Goal: Task Accomplishment & Management: Use online tool/utility

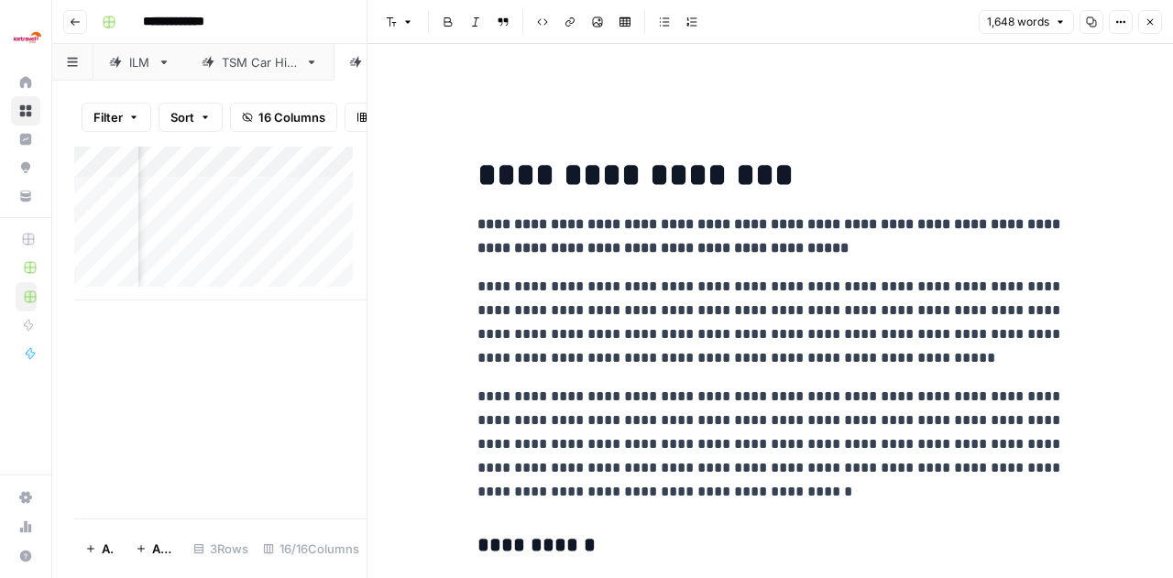
scroll to position [0, 2152]
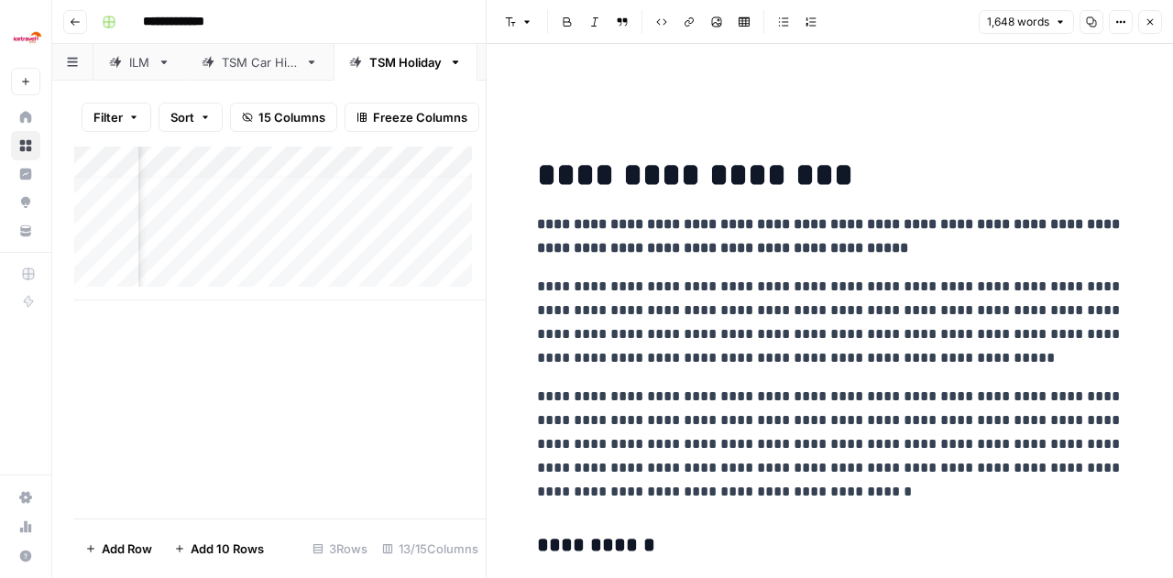
click at [117, 71] on div "ILM" at bounding box center [129, 62] width 41 height 18
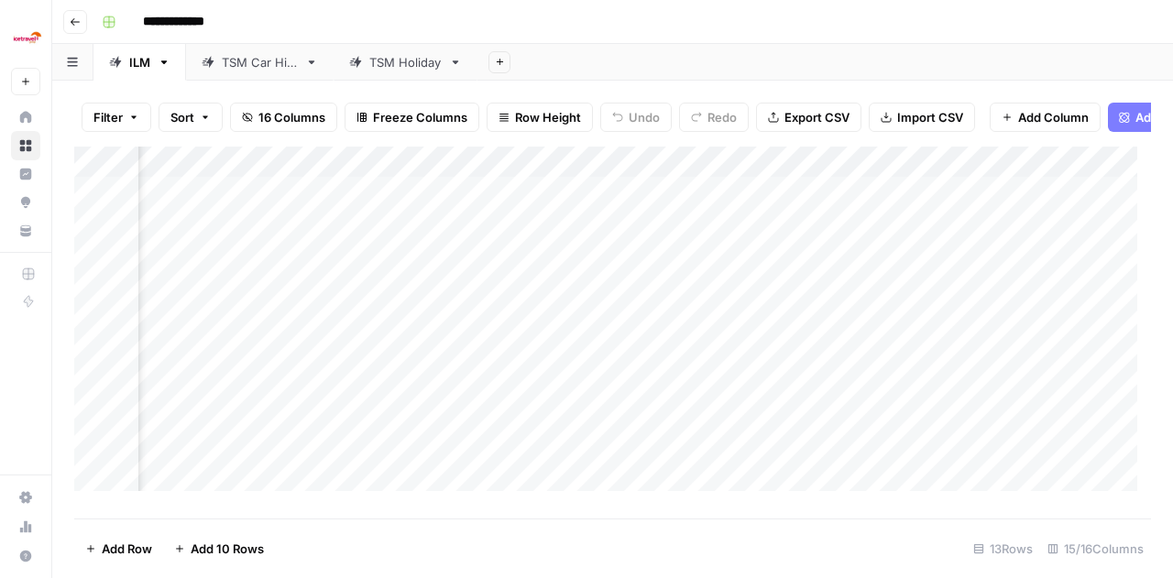
scroll to position [0, 1405]
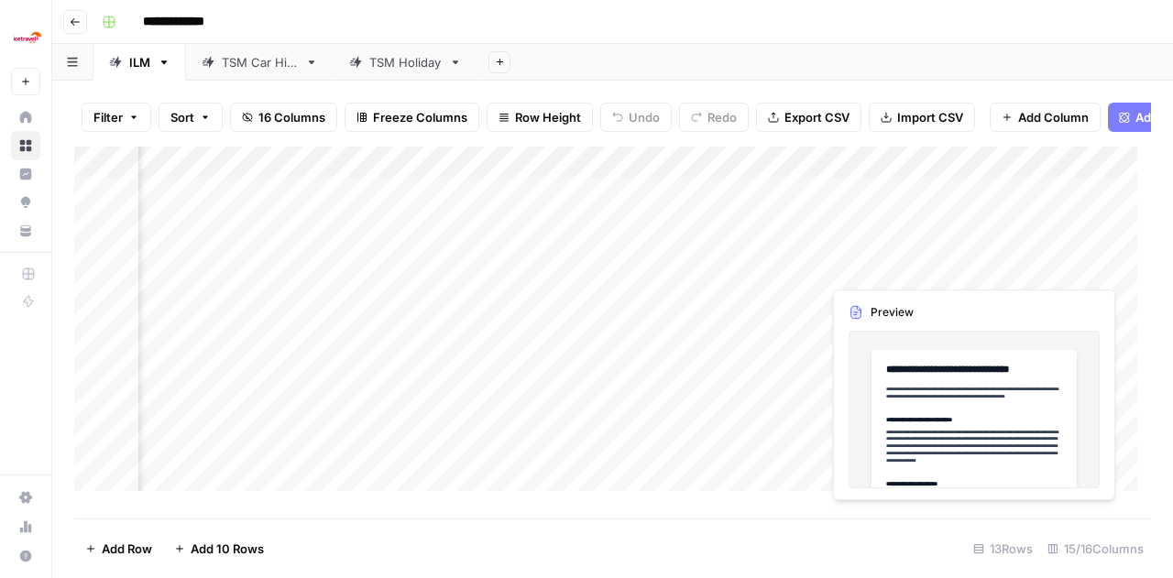
click at [682, 251] on div "Add Column" at bounding box center [612, 326] width 1077 height 358
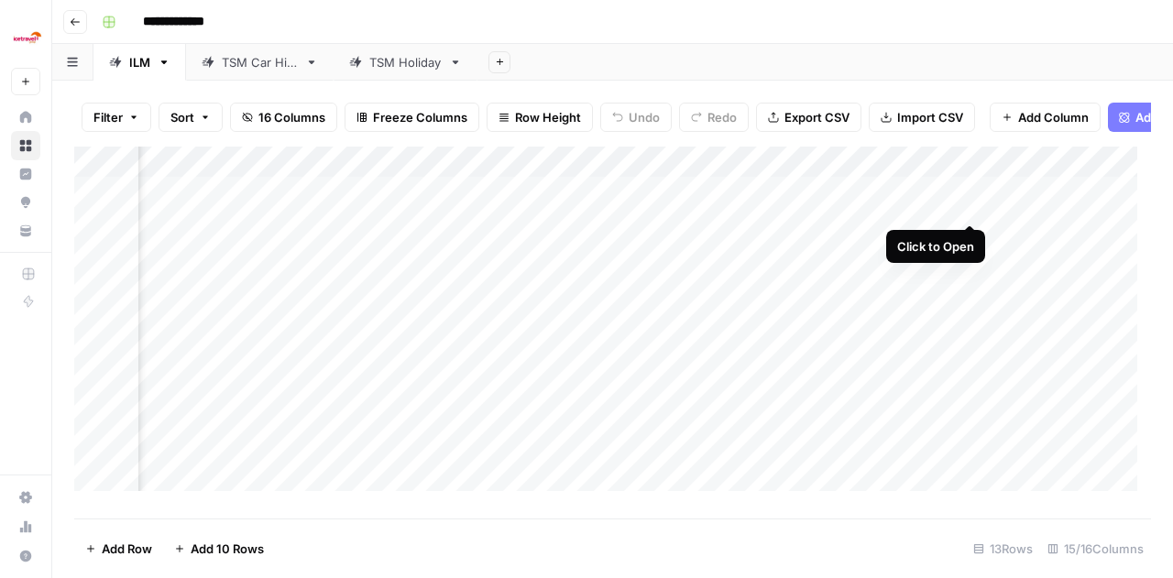
click at [976, 205] on div "Add Column" at bounding box center [612, 326] width 1077 height 358
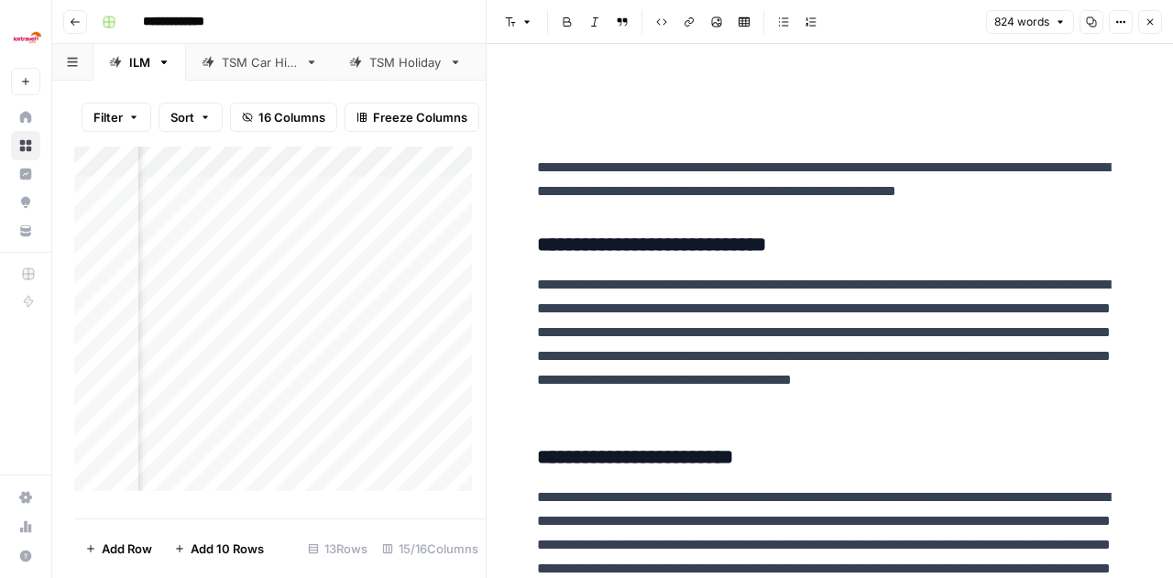
scroll to position [0, 2150]
click at [225, 238] on div "Add Column" at bounding box center [279, 326] width 411 height 358
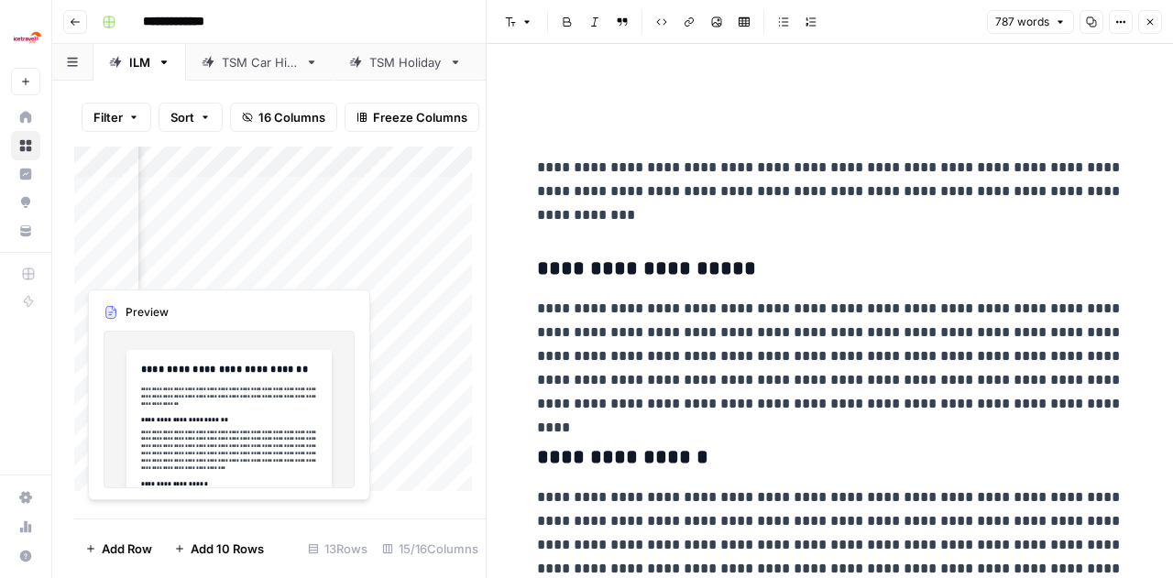
click at [225, 274] on div "Add Column" at bounding box center [279, 326] width 411 height 358
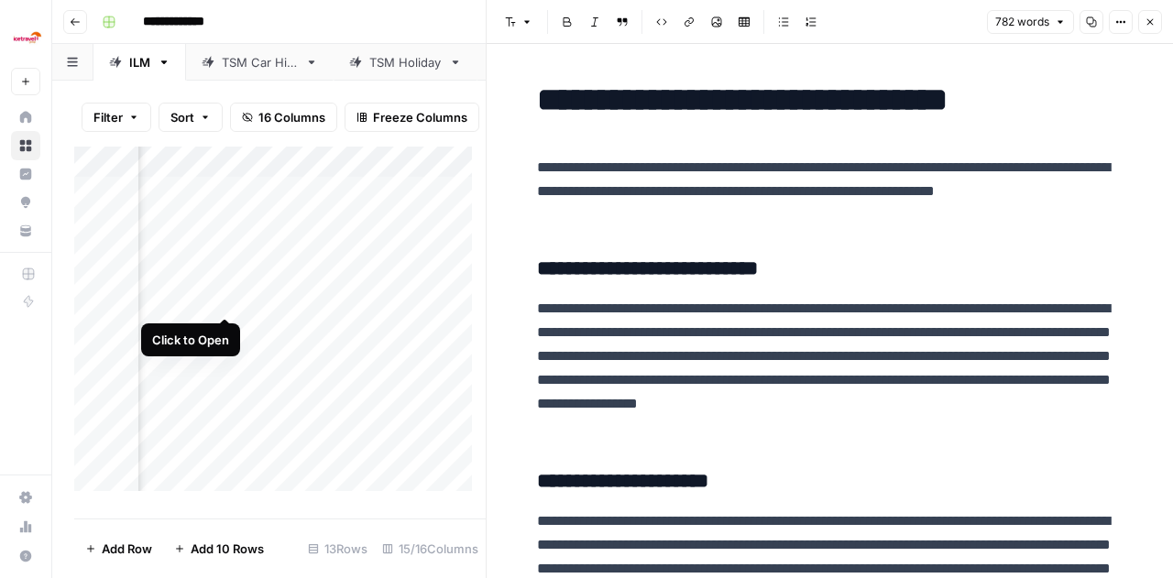
click at [227, 300] on div "Add Column" at bounding box center [279, 326] width 411 height 358
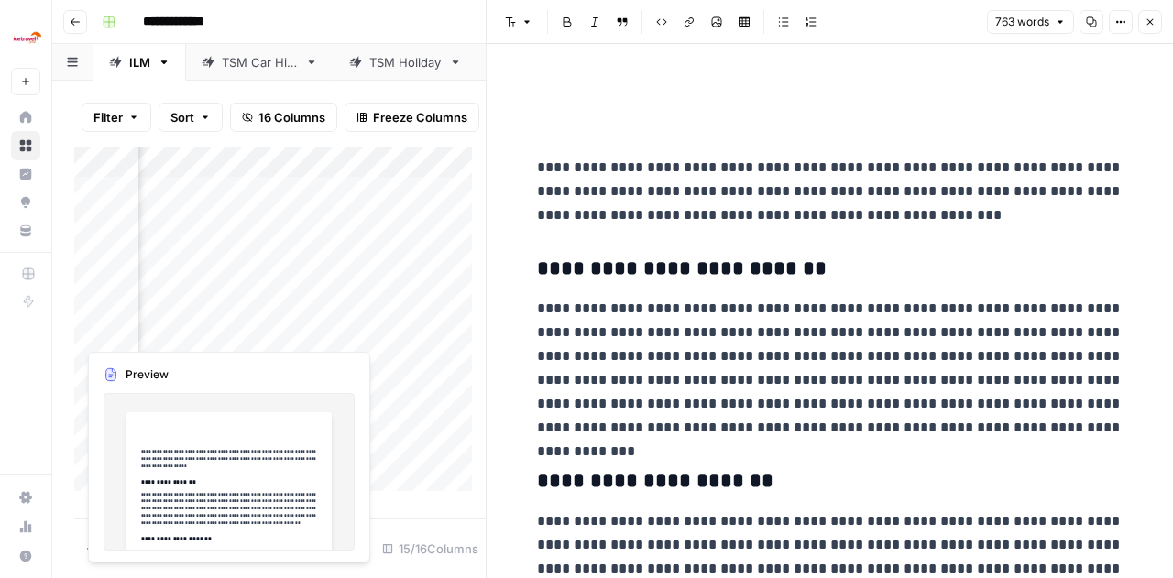
click at [226, 329] on div "Add Column" at bounding box center [279, 326] width 411 height 358
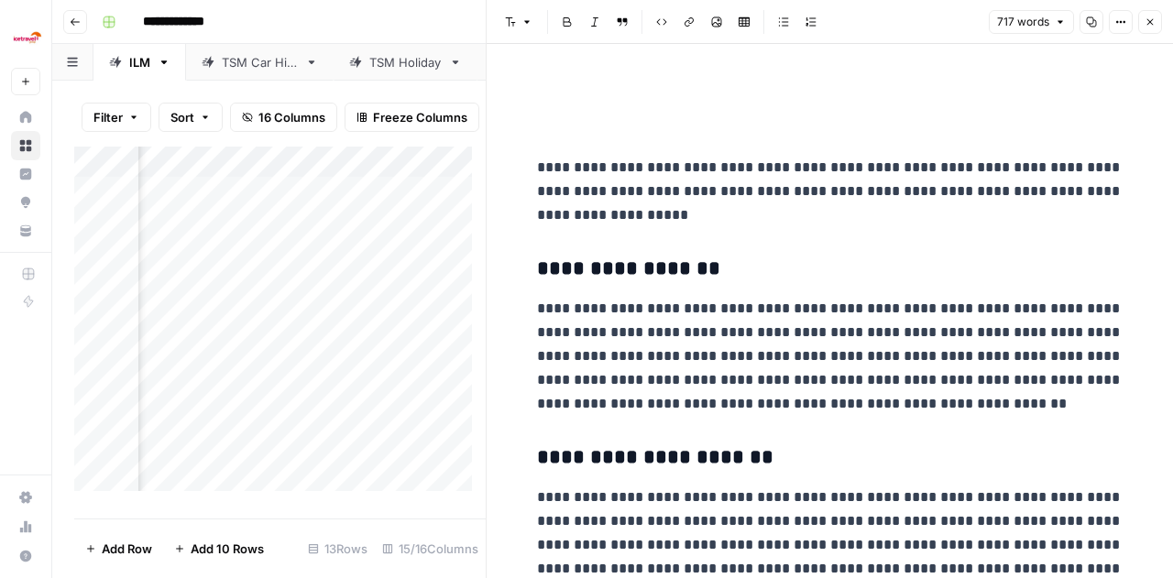
click at [231, 59] on div "TSM Car Hire" at bounding box center [260, 62] width 76 height 18
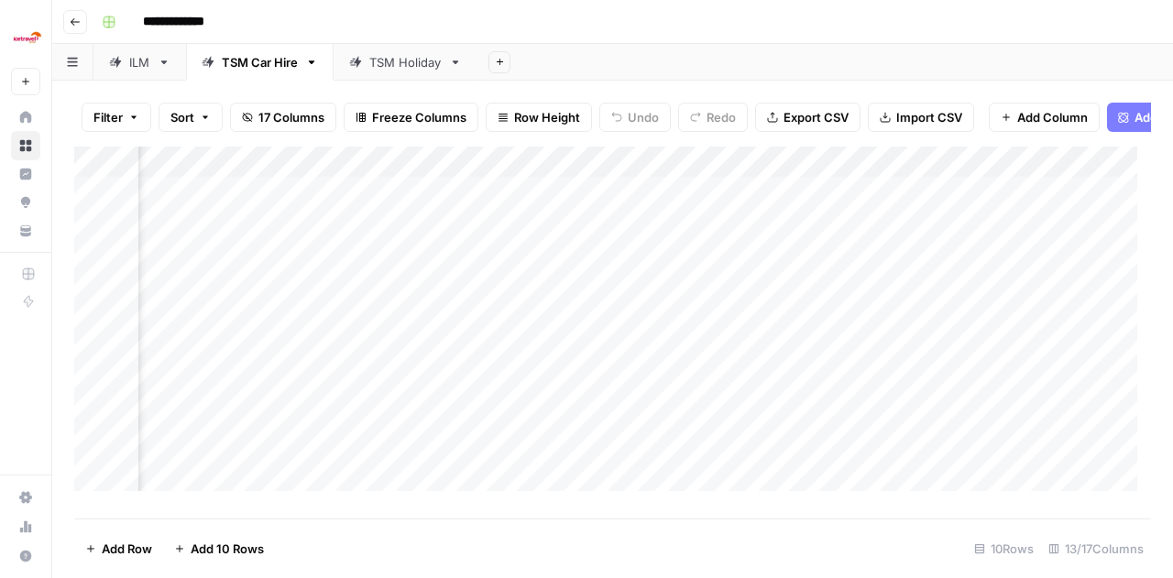
scroll to position [0, 1092]
click at [1101, 334] on div "Add Column" at bounding box center [612, 326] width 1077 height 358
